Goal: Entertainment & Leisure: Consume media (video, audio)

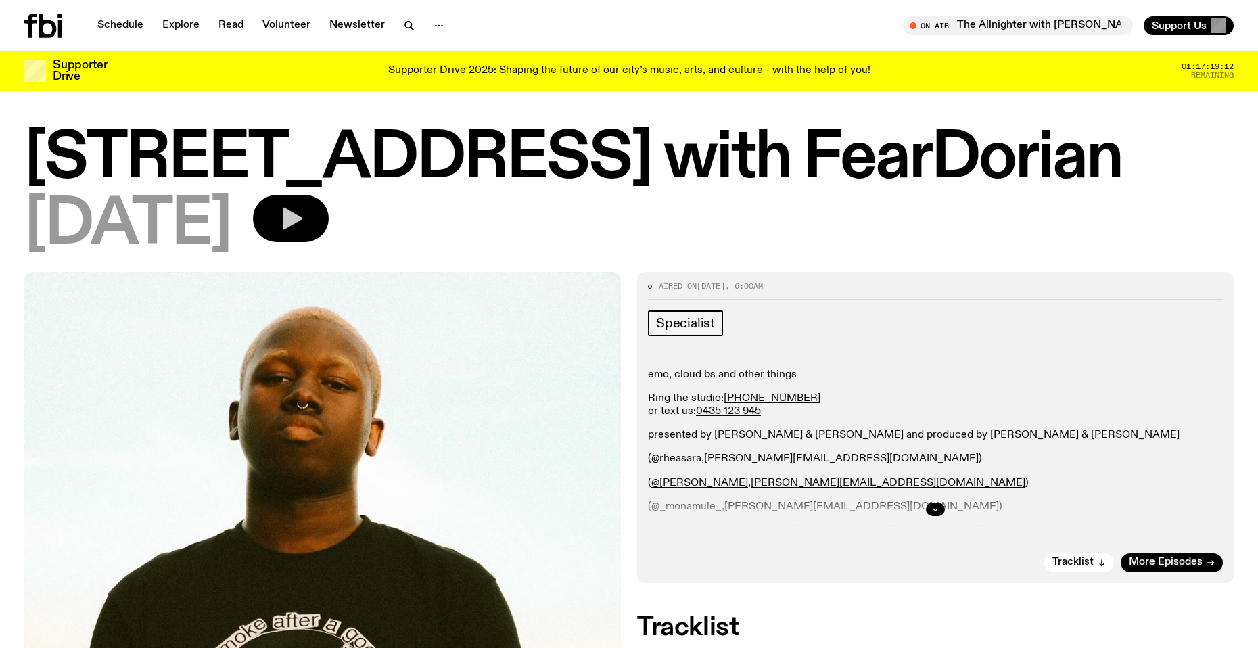
click at [304, 225] on icon "button" at bounding box center [290, 218] width 27 height 27
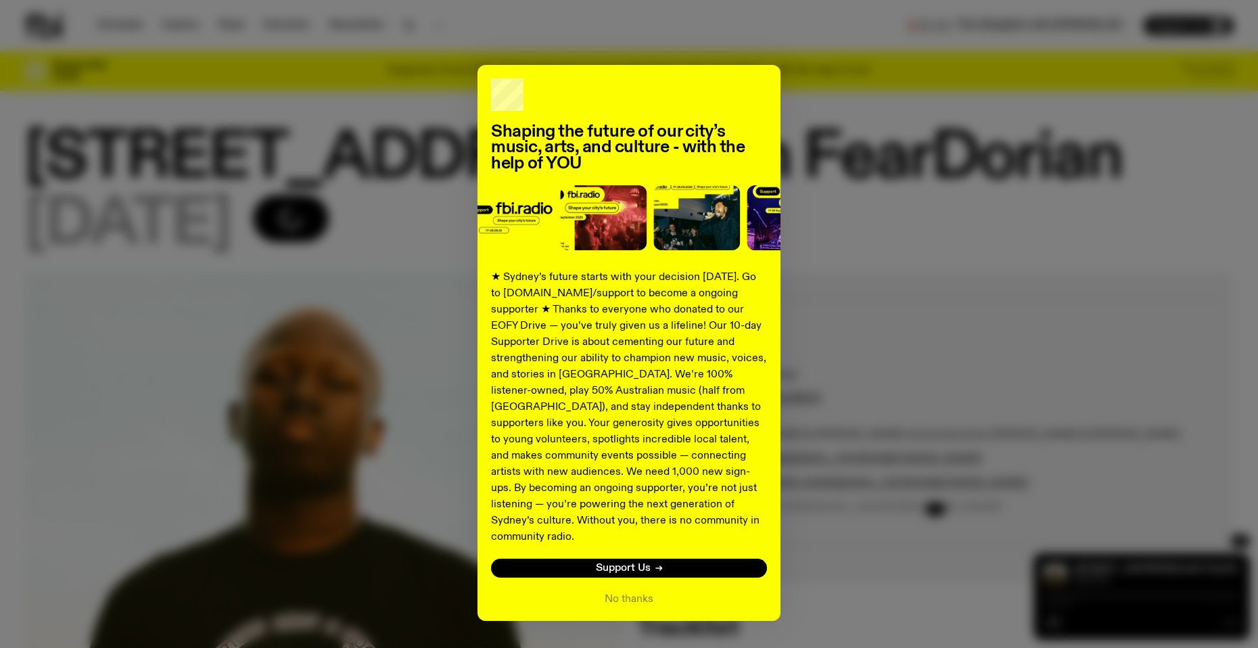
click at [356, 262] on div "Shaping the future of our city’s music, arts, and culture - with the help of YO…" at bounding box center [628, 343] width 1209 height 556
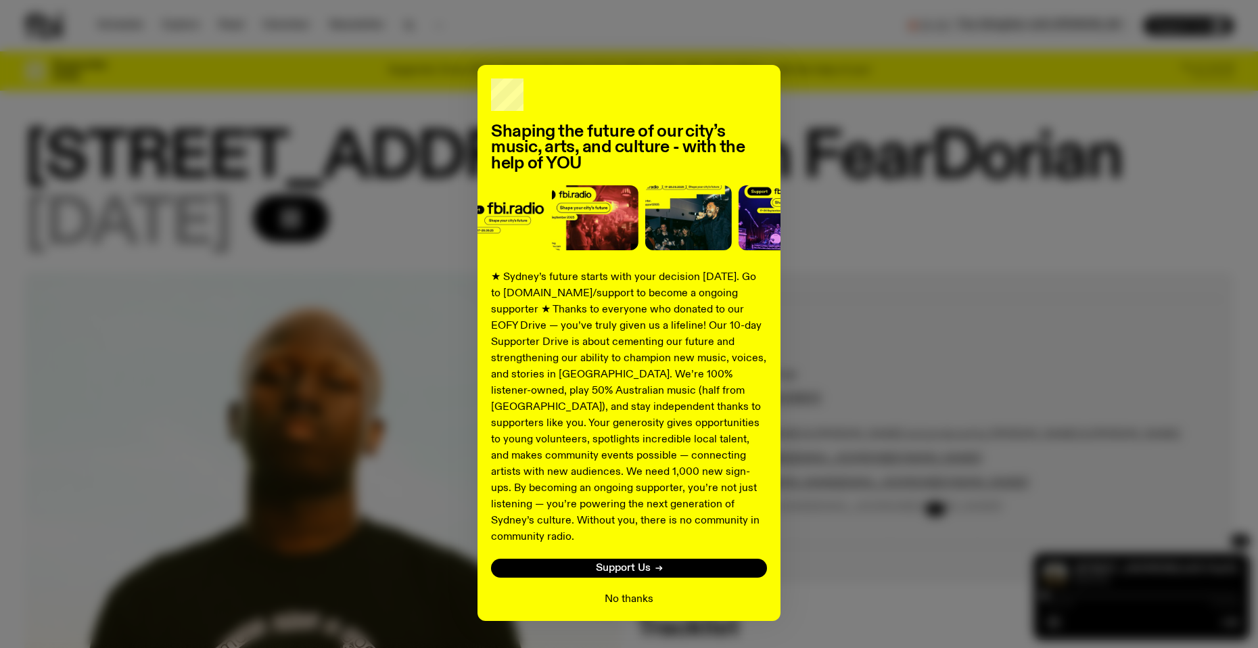
click at [624, 591] on button "No thanks" at bounding box center [629, 599] width 49 height 16
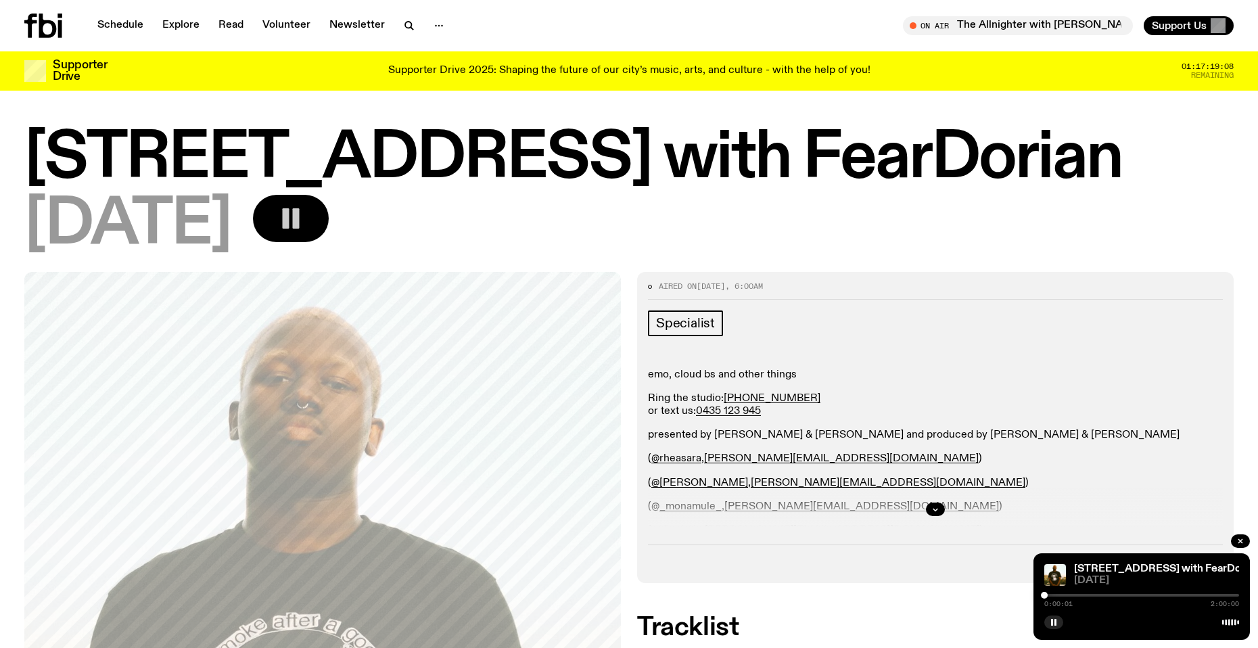
click at [1170, 594] on div at bounding box center [1141, 595] width 195 height 3
click at [1182, 594] on div at bounding box center [1141, 595] width 195 height 3
click at [1196, 594] on div at bounding box center [1141, 595] width 195 height 3
click at [1202, 593] on div "1:33:20 2:00:00" at bounding box center [1141, 599] width 195 height 16
click at [1202, 594] on div at bounding box center [1141, 595] width 195 height 3
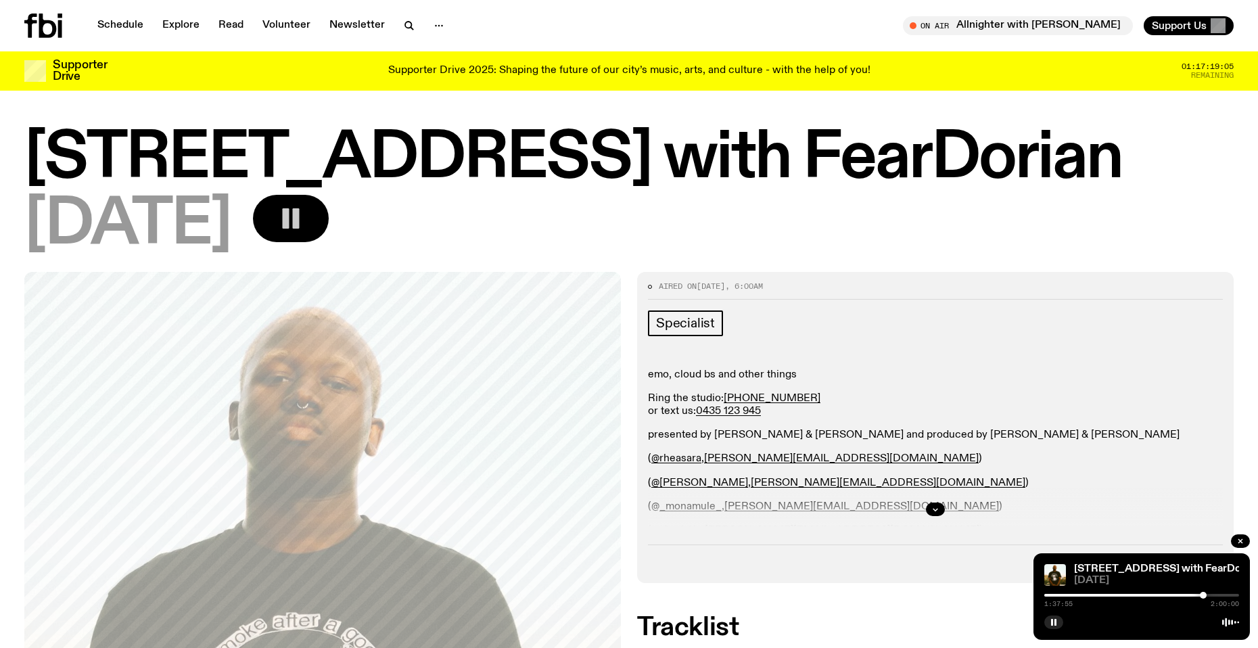
click at [1203, 595] on div at bounding box center [1203, 595] width 7 height 7
click at [1209, 596] on div at bounding box center [1208, 595] width 7 height 7
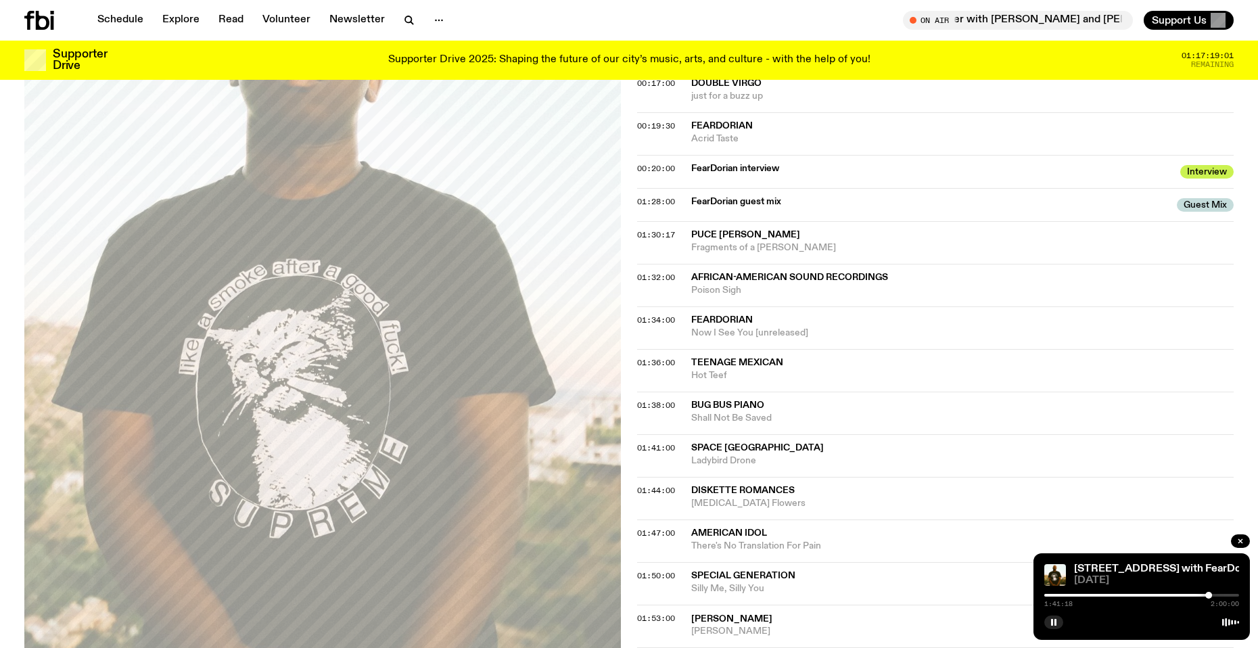
scroll to position [738, 0]
click at [752, 402] on span "Bug Bus Piano" at bounding box center [727, 402] width 73 height 9
